Goal: Task Accomplishment & Management: Manage account settings

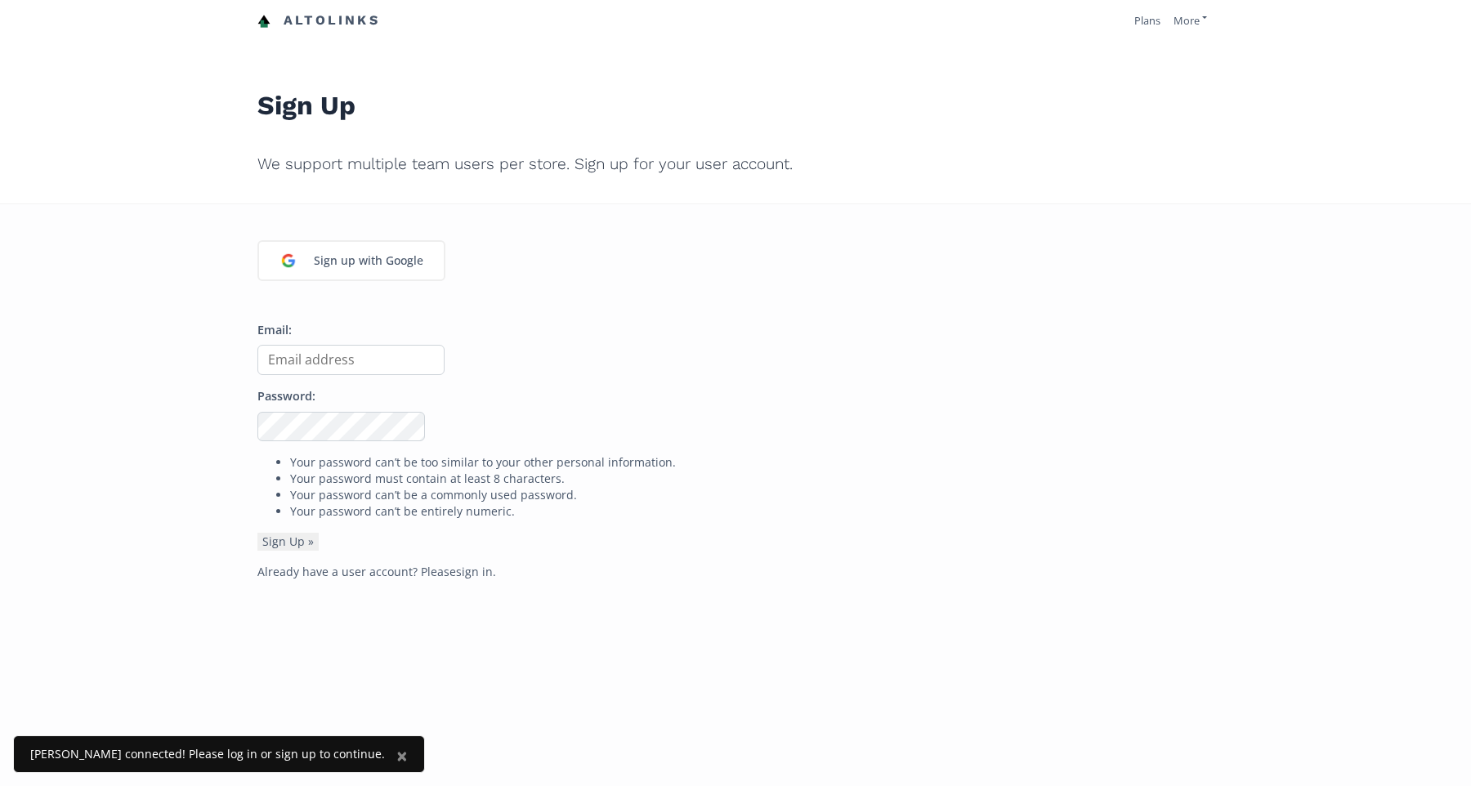
click at [315, 362] on input "Email:" at bounding box center [350, 360] width 187 height 30
click at [0, 785] on nordpass-autofill-portal at bounding box center [0, 786] width 0 height 0
type input "natsotiraki@gmail.com"
click at [1142, 25] on link "Plans" at bounding box center [1147, 20] width 26 height 15
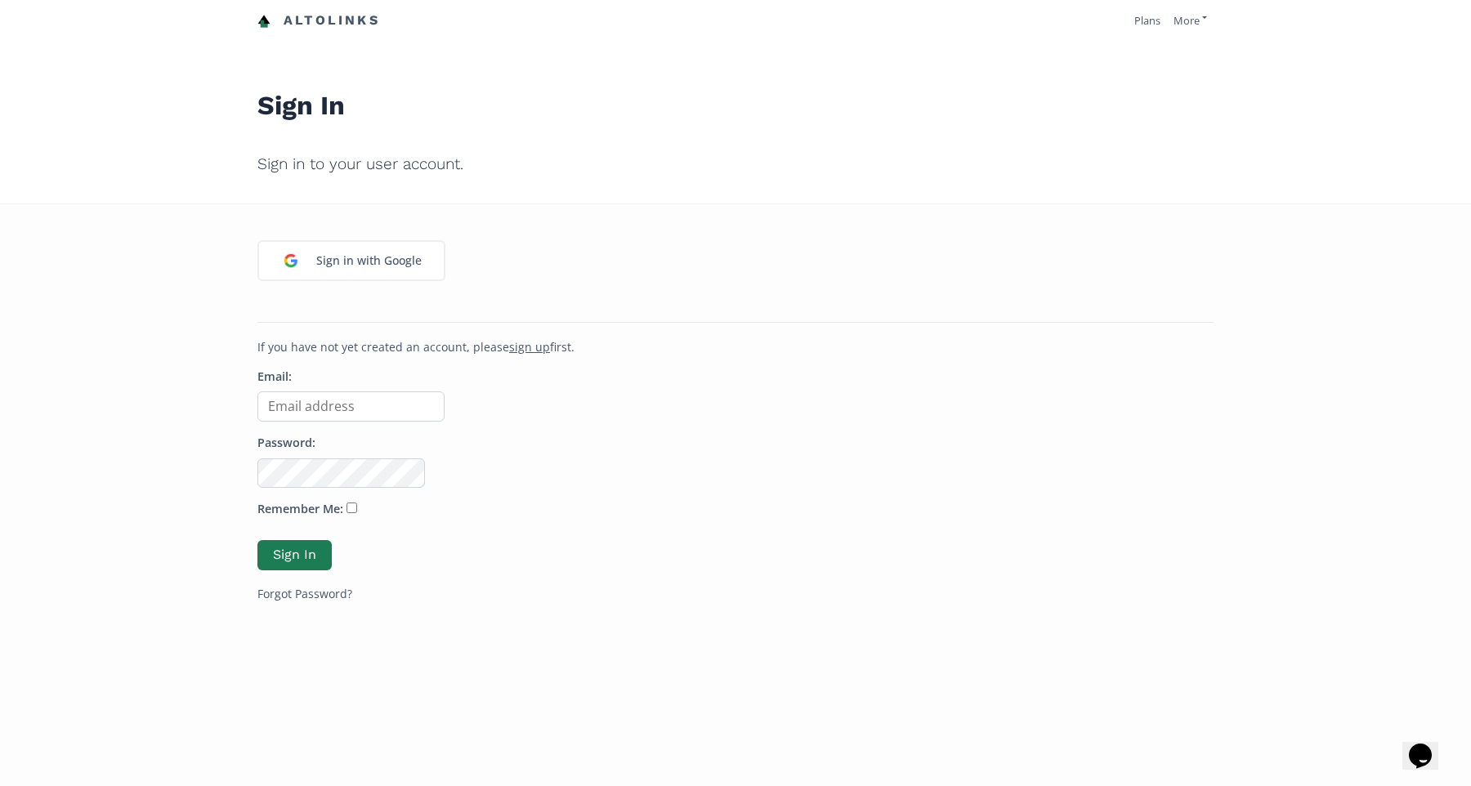
click at [281, 399] on input "Email:" at bounding box center [350, 406] width 187 height 30
type input "[EMAIL_ADDRESS][DOMAIN_NAME]"
click at [291, 561] on button "Sign In" at bounding box center [294, 555] width 79 height 35
